Goal: Task Accomplishment & Management: Manage account settings

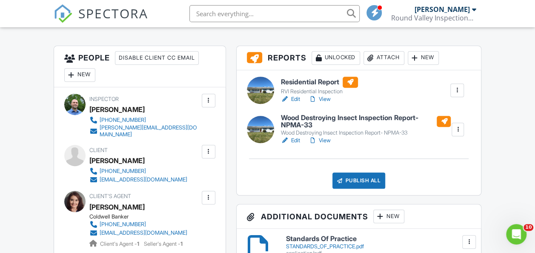
click at [326, 140] on link "View" at bounding box center [319, 140] width 22 height 9
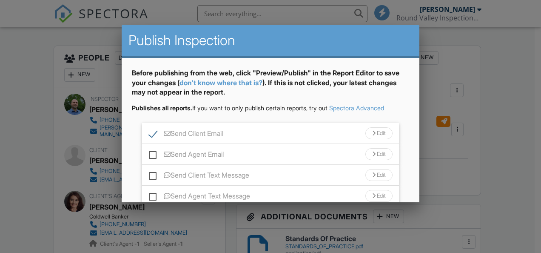
click at [155, 153] on label "Send Agent Email" at bounding box center [186, 155] width 75 height 11
click at [154, 153] on input "Send Agent Email" at bounding box center [152, 150] width 6 height 6
checkbox input "true"
click at [375, 151] on div "Edit" at bounding box center [378, 154] width 27 height 12
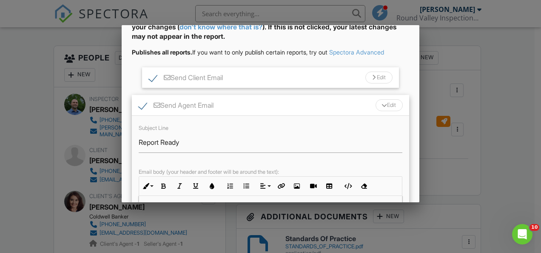
scroll to position [43, 0]
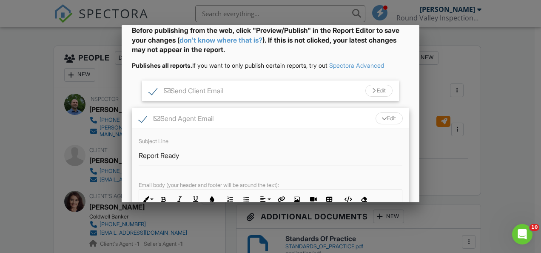
click at [374, 91] on div "Edit" at bounding box center [378, 91] width 27 height 12
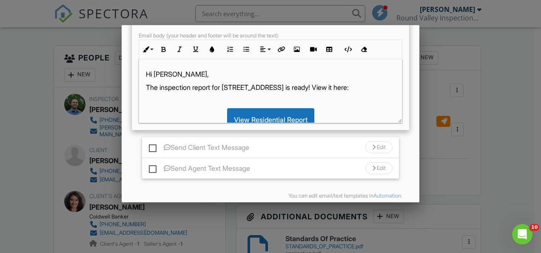
scroll to position [379, 0]
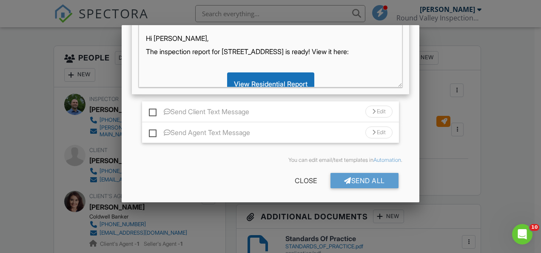
click at [366, 178] on div "Send All" at bounding box center [364, 180] width 68 height 15
